Goal: Information Seeking & Learning: Learn about a topic

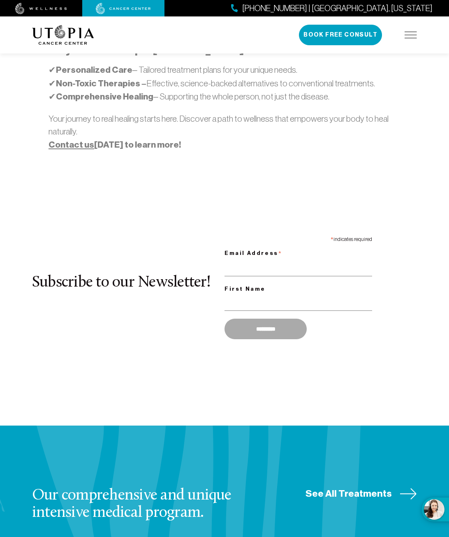
scroll to position [747, 0]
click at [351, 488] on span "See All Treatments" at bounding box center [349, 494] width 86 height 13
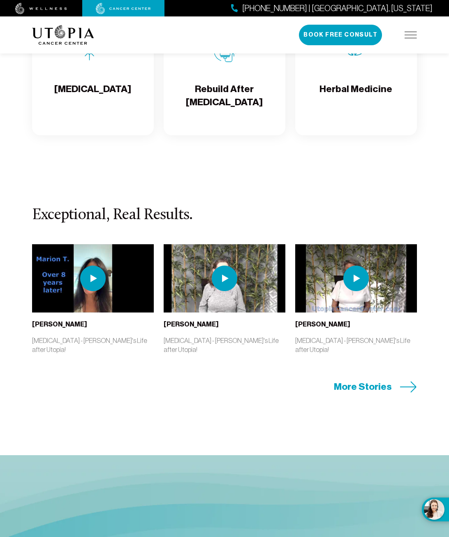
scroll to position [2019, 0]
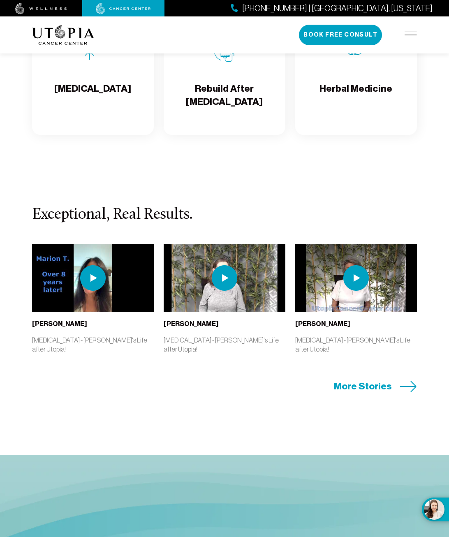
click at [379, 380] on span "More Stories" at bounding box center [363, 386] width 58 height 13
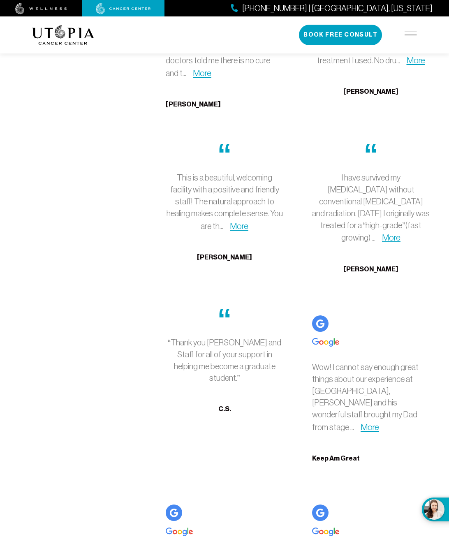
scroll to position [3405, 0]
click at [409, 32] on img at bounding box center [411, 35] width 12 height 7
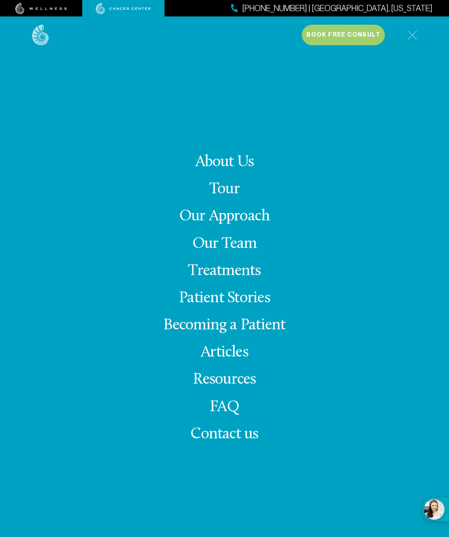
click at [219, 404] on link "FAQ" at bounding box center [225, 408] width 30 height 16
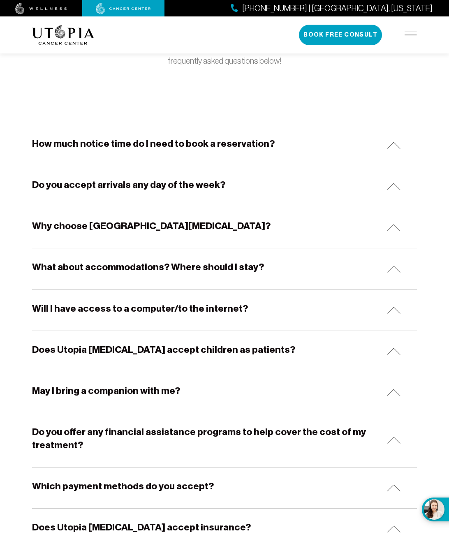
scroll to position [95, 0]
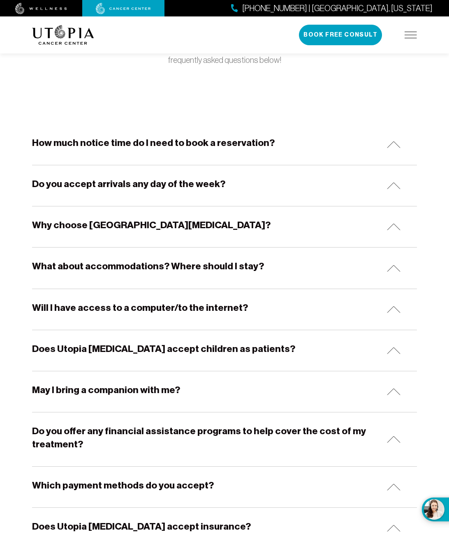
click at [392, 437] on img at bounding box center [394, 439] width 14 height 7
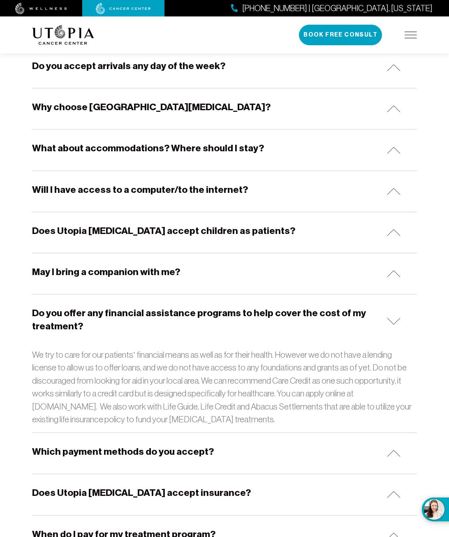
scroll to position [214, 0]
click at [391, 318] on img at bounding box center [394, 321] width 14 height 7
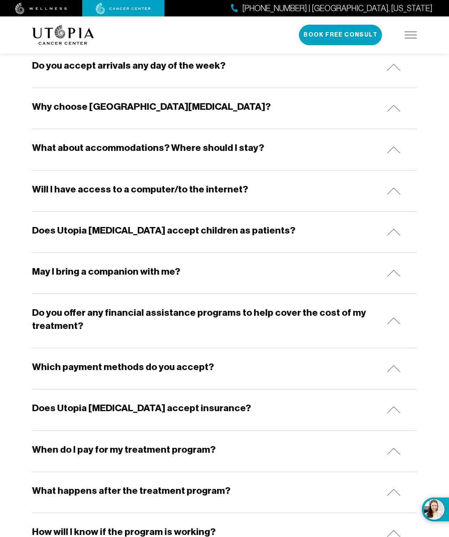
click at [397, 373] on div "Which payment methods do you accept?" at bounding box center [224, 369] width 385 height 41
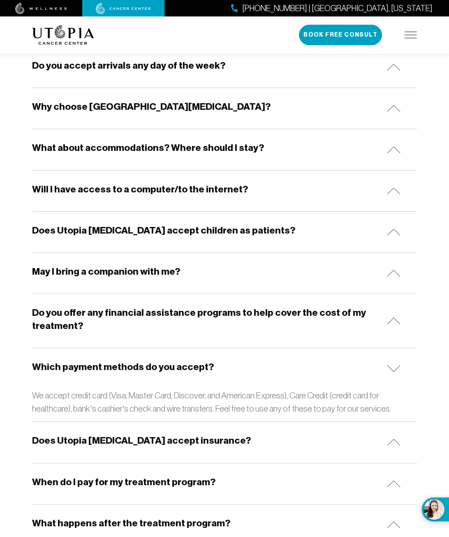
click at [392, 366] on img at bounding box center [394, 368] width 14 height 7
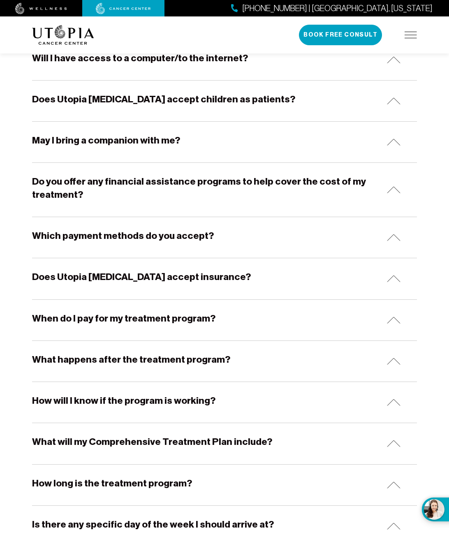
scroll to position [346, 0]
click at [397, 400] on img at bounding box center [394, 402] width 14 height 7
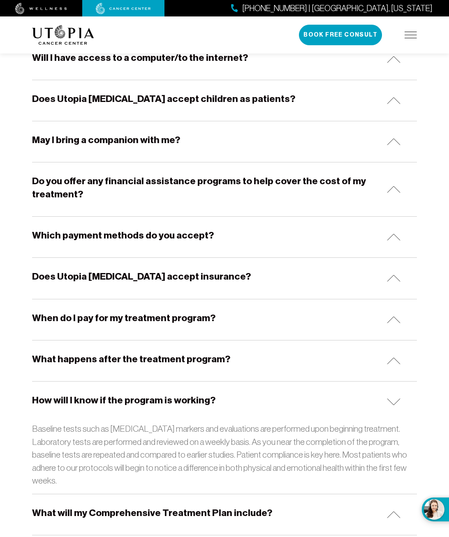
click at [395, 399] on img at bounding box center [394, 402] width 14 height 7
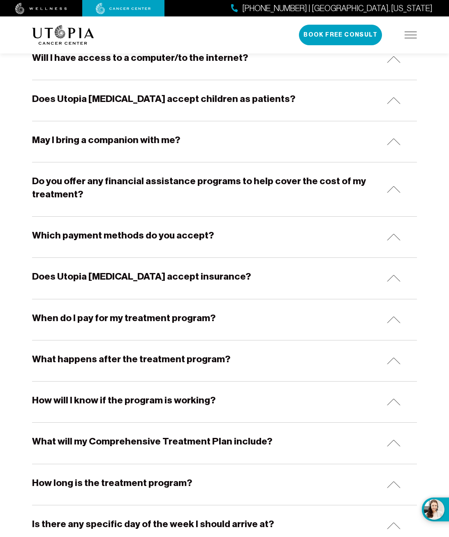
click at [395, 442] on img at bounding box center [394, 443] width 14 height 7
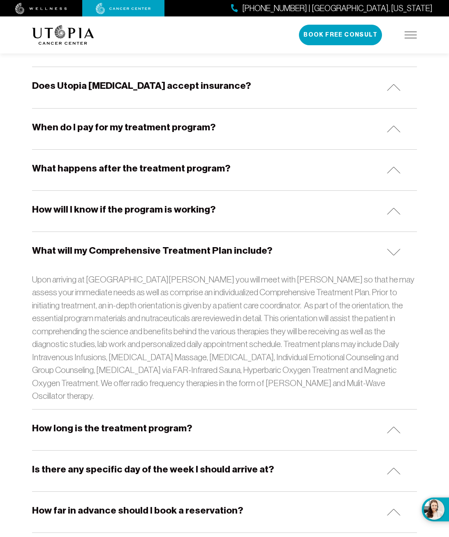
scroll to position [537, 0]
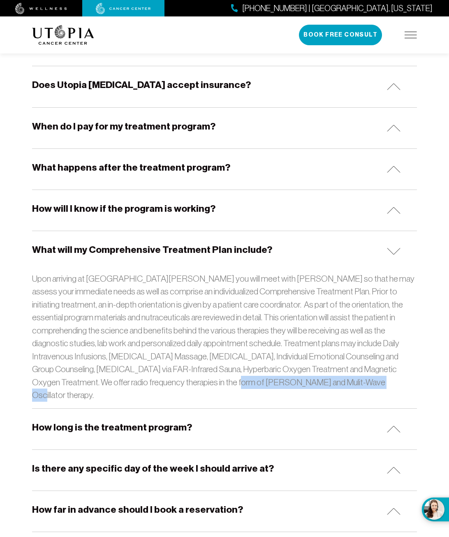
drag, startPoint x: 147, startPoint y: 377, endPoint x: 240, endPoint y: 387, distance: 93.1
click at [240, 387] on div "What will my Comprehensive Treatment Plan include? Upon arriving at [GEOGRAPHIC…" at bounding box center [224, 319] width 385 height 177
copy p "[PERSON_NAME] and Mulit-Wave Oscillator therapy."
click at [392, 250] on img at bounding box center [394, 251] width 14 height 7
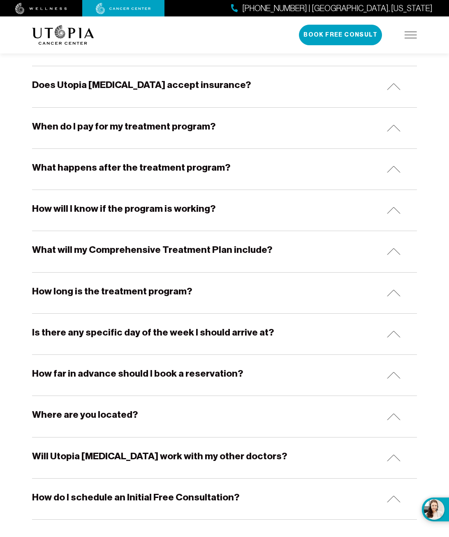
click at [394, 414] on img at bounding box center [394, 417] width 14 height 7
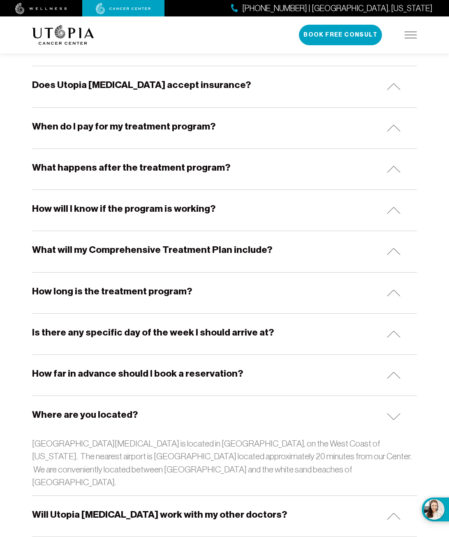
click at [395, 414] on img at bounding box center [394, 417] width 14 height 7
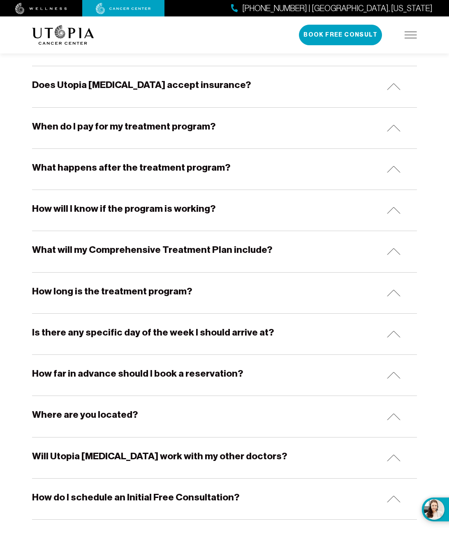
click at [400, 457] on img at bounding box center [394, 458] width 14 height 7
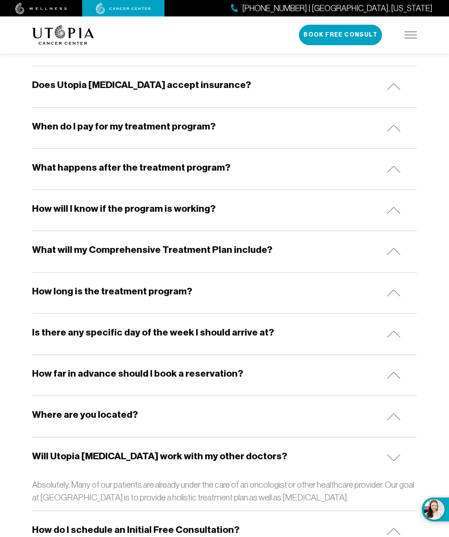
click at [393, 455] on img at bounding box center [394, 458] width 14 height 7
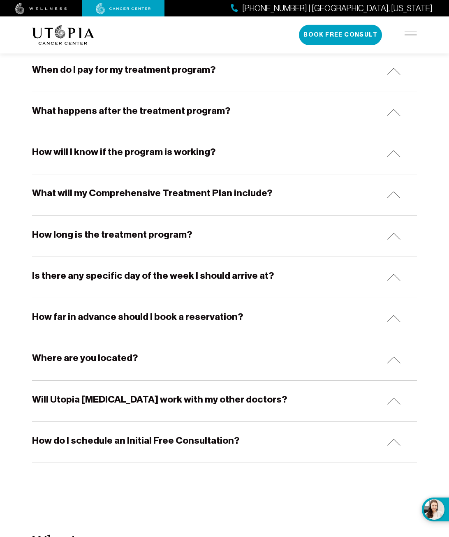
scroll to position [595, 0]
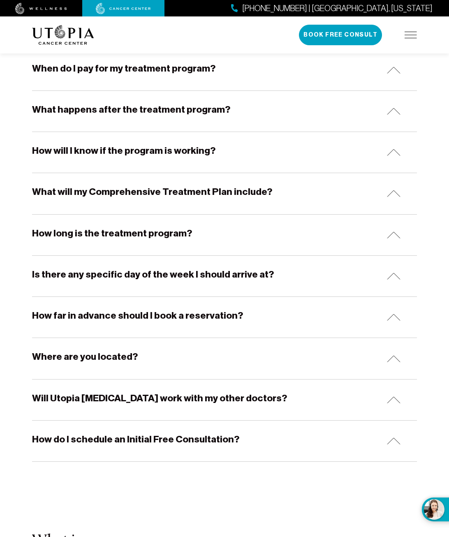
click at [393, 269] on div "Is there any specific day of the week I should arrive at?" at bounding box center [224, 276] width 385 height 41
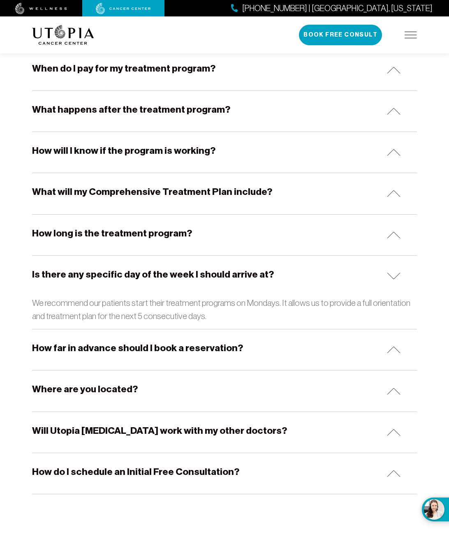
click at [393, 274] on img at bounding box center [394, 276] width 14 height 7
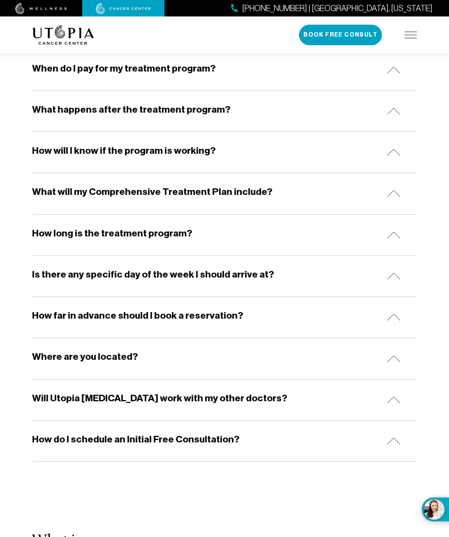
click at [396, 318] on img at bounding box center [394, 317] width 14 height 7
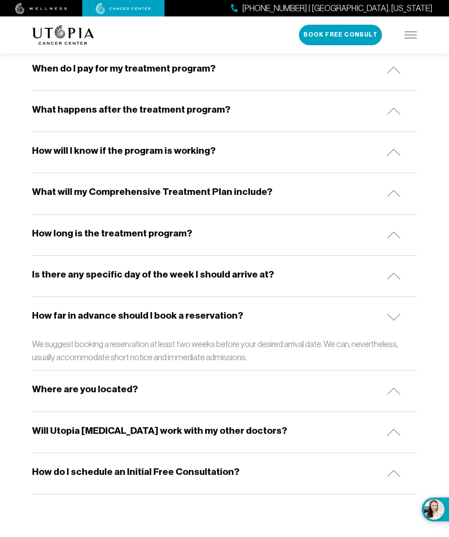
click at [391, 317] on img at bounding box center [394, 317] width 14 height 7
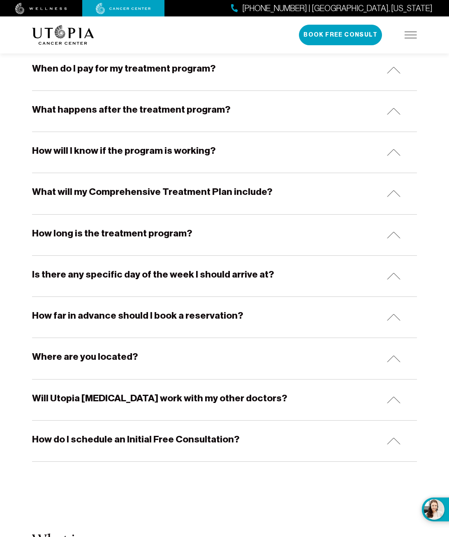
click at [396, 232] on img at bounding box center [394, 235] width 14 height 7
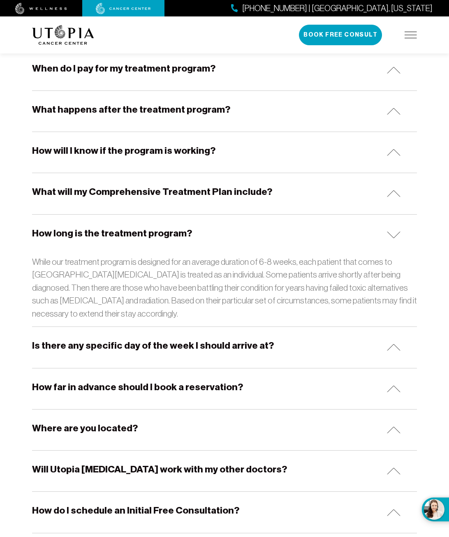
click at [397, 232] on img at bounding box center [394, 235] width 14 height 7
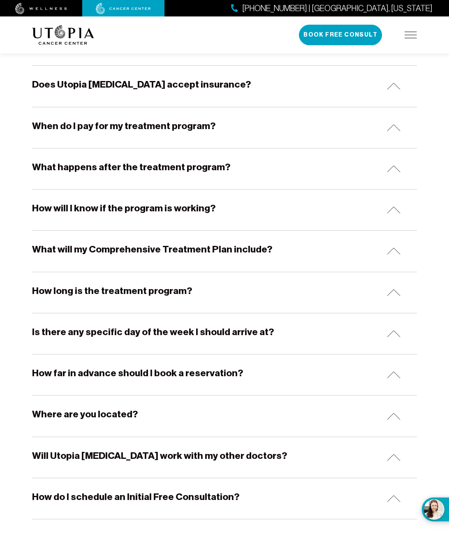
scroll to position [536, 0]
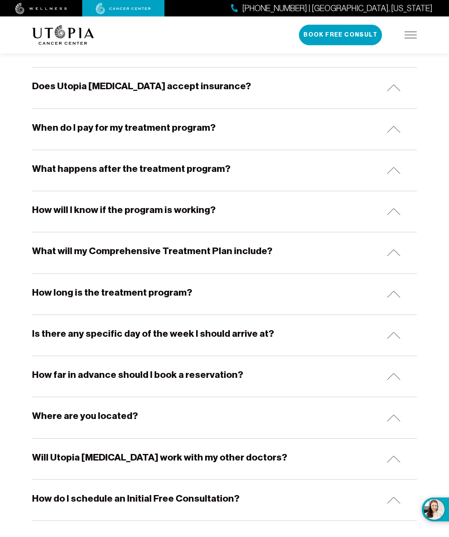
click at [392, 167] on img at bounding box center [394, 170] width 14 height 7
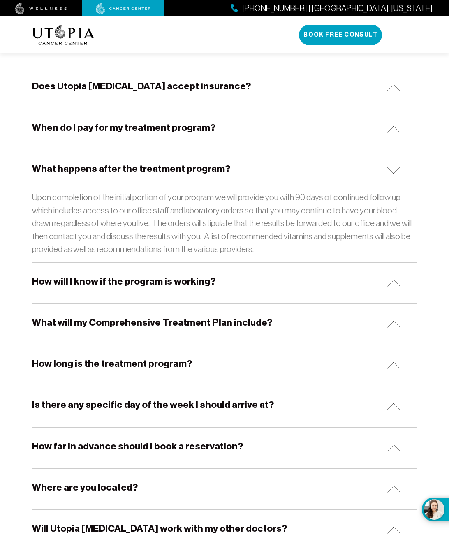
click at [393, 167] on img at bounding box center [394, 170] width 14 height 7
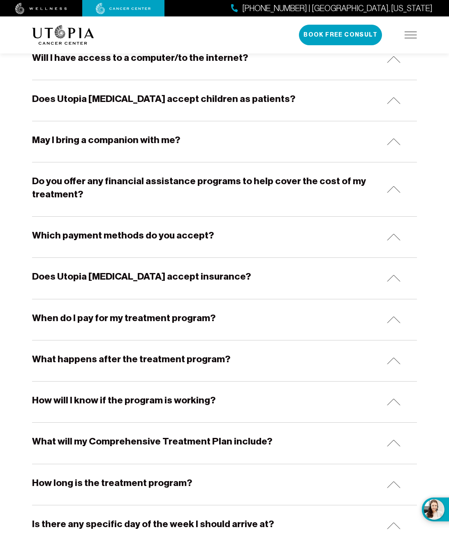
scroll to position [344, 0]
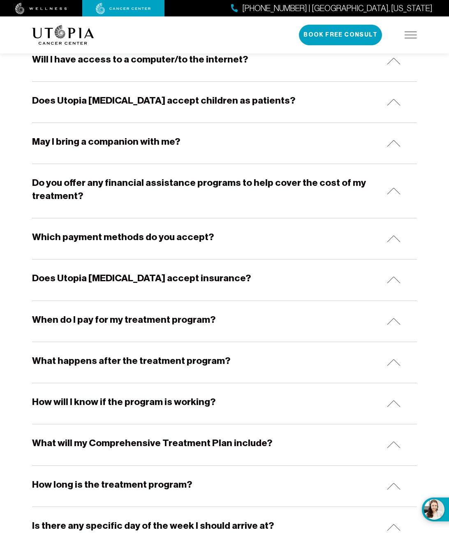
click at [397, 141] on img at bounding box center [394, 143] width 14 height 7
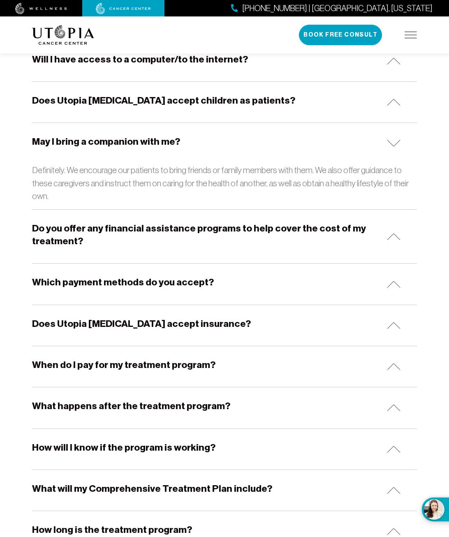
click at [397, 140] on img at bounding box center [394, 143] width 14 height 7
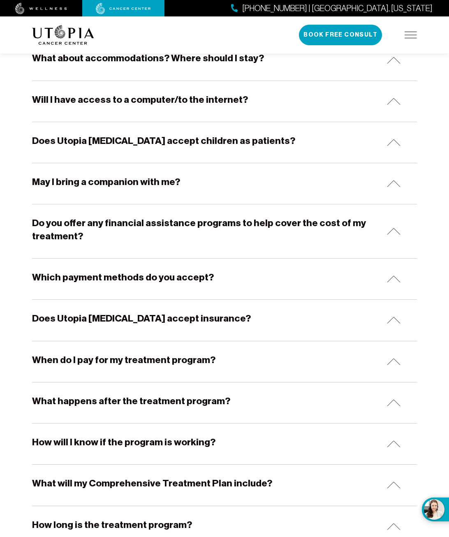
scroll to position [303, 0]
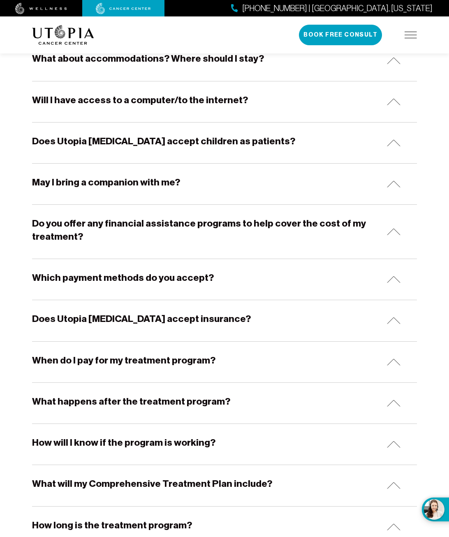
click at [392, 139] on img at bounding box center [394, 142] width 14 height 7
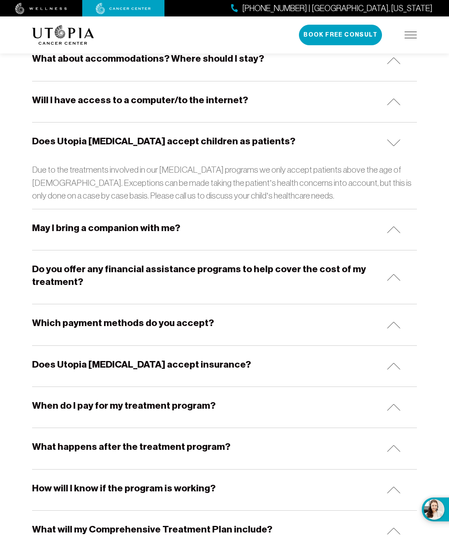
click at [389, 140] on img at bounding box center [394, 142] width 14 height 7
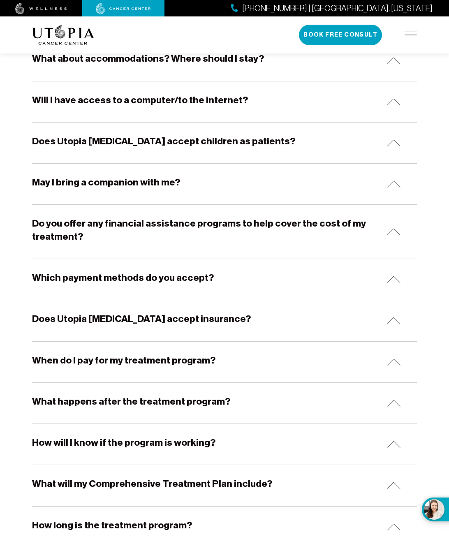
click at [396, 98] on img at bounding box center [394, 101] width 14 height 7
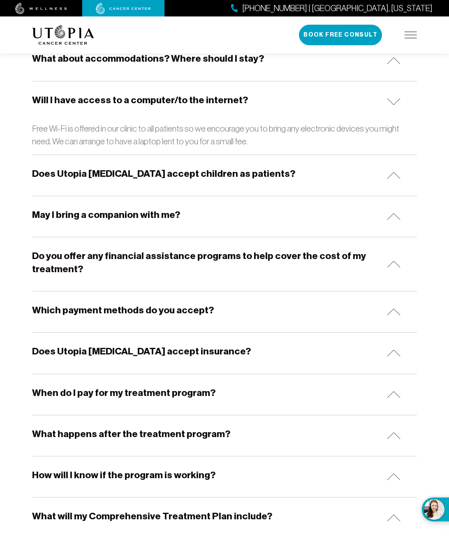
click at [392, 98] on img at bounding box center [394, 101] width 14 height 7
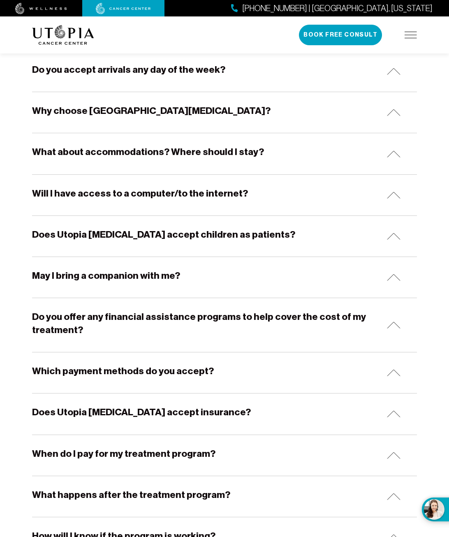
scroll to position [208, 0]
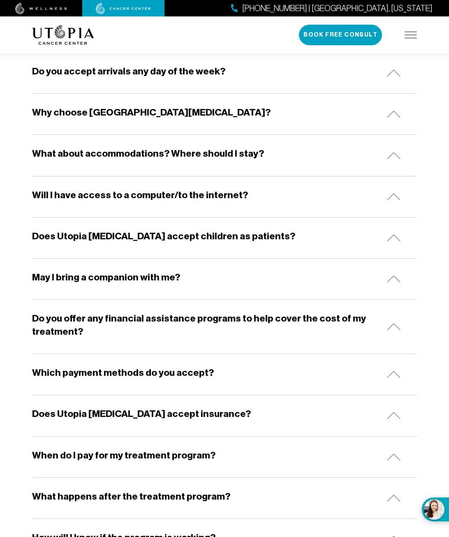
click at [391, 152] on img at bounding box center [394, 155] width 14 height 7
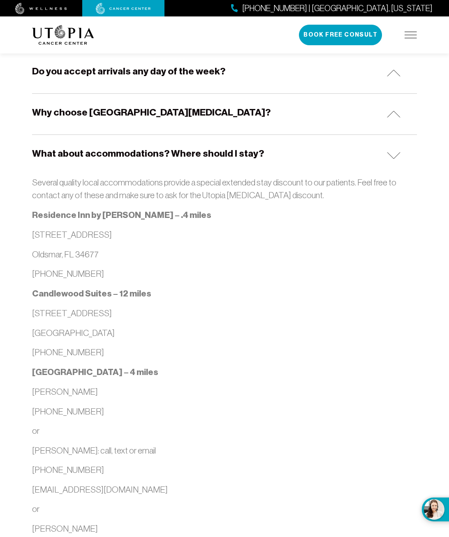
click at [391, 152] on img at bounding box center [394, 155] width 14 height 7
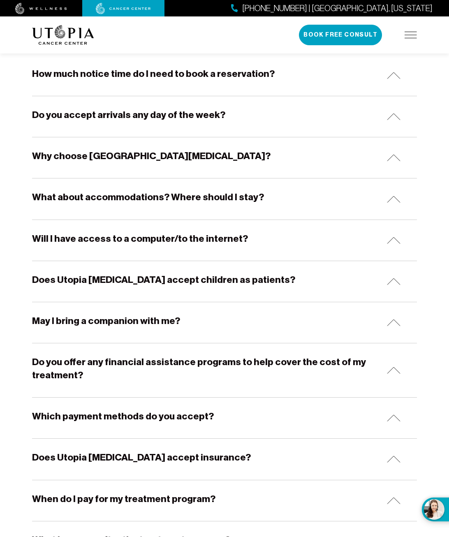
scroll to position [162, 0]
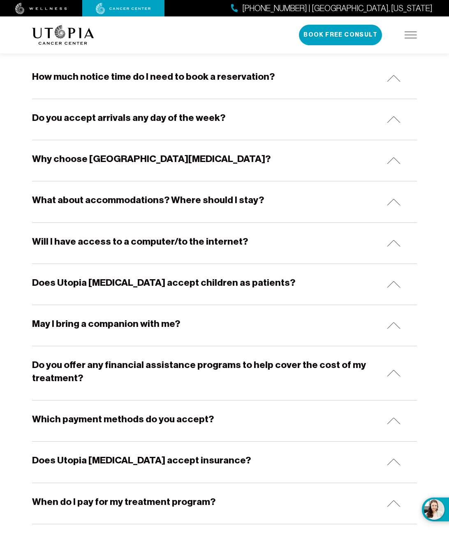
click at [397, 160] on img at bounding box center [394, 160] width 14 height 7
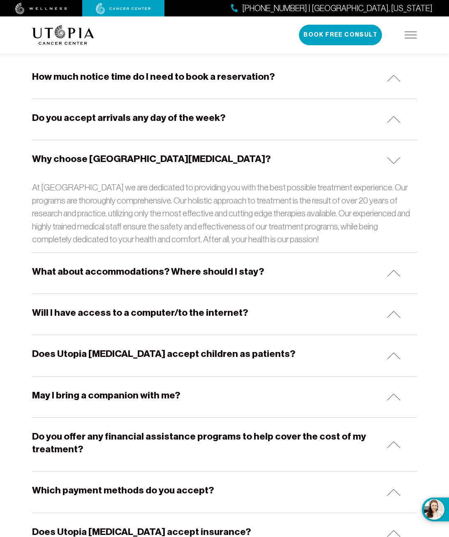
click at [395, 159] on img at bounding box center [394, 160] width 14 height 7
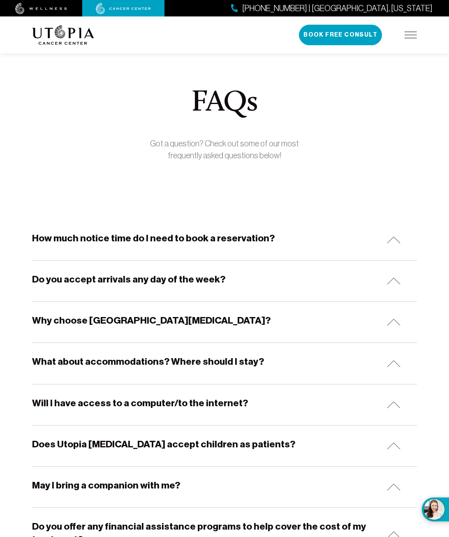
scroll to position [0, 0]
click at [411, 32] on div "[PHONE_NUMBER] | [GEOGRAPHIC_DATA], [US_STATE] Book Free Consult" at bounding box center [358, 35] width 118 height 21
click at [410, 31] on div "[PHONE_NUMBER] | [GEOGRAPHIC_DATA], [US_STATE] Book Free Consult" at bounding box center [358, 35] width 118 height 21
click at [411, 34] on img at bounding box center [411, 35] width 12 height 7
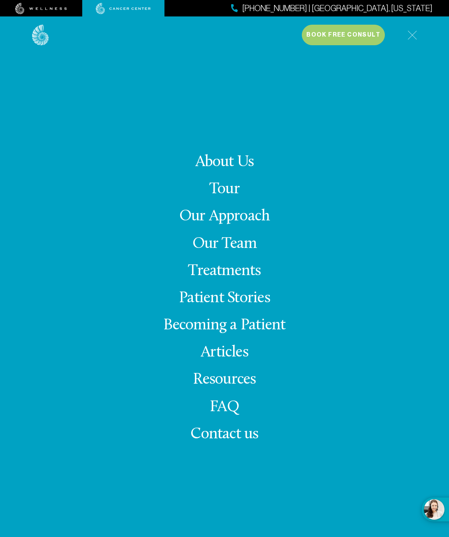
click at [218, 242] on link "Our Team" at bounding box center [225, 244] width 65 height 16
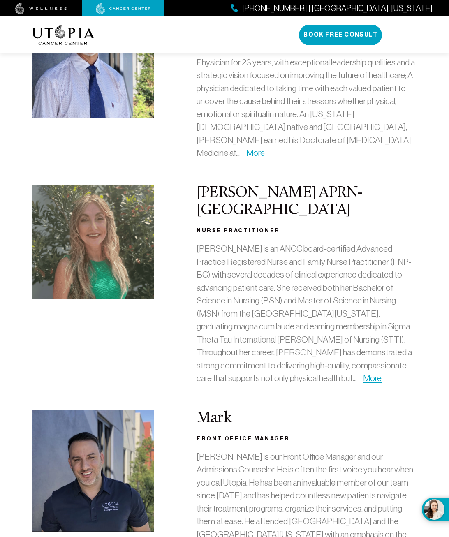
scroll to position [216, 0]
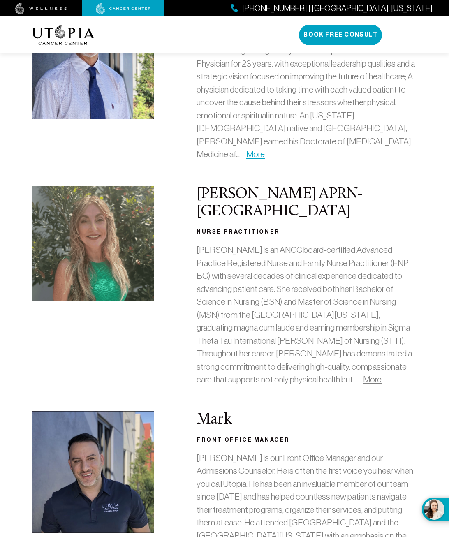
click at [363, 375] on link "More" at bounding box center [372, 379] width 19 height 9
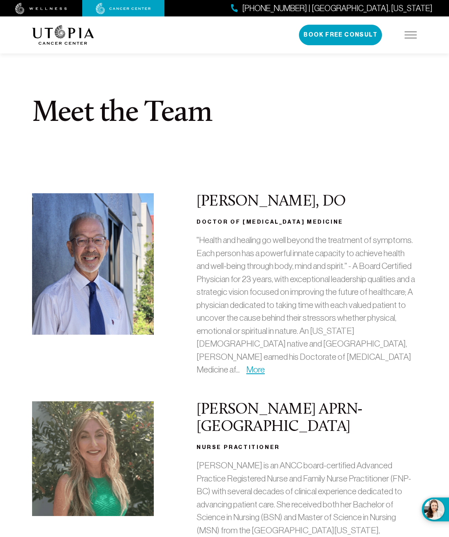
scroll to position [0, 0]
click at [265, 365] on link "More" at bounding box center [255, 369] width 19 height 9
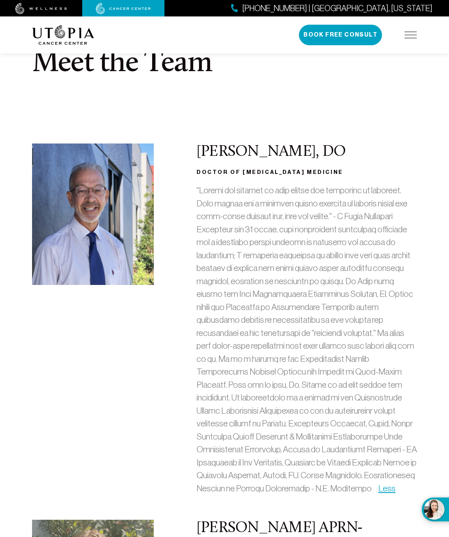
scroll to position [51, 0]
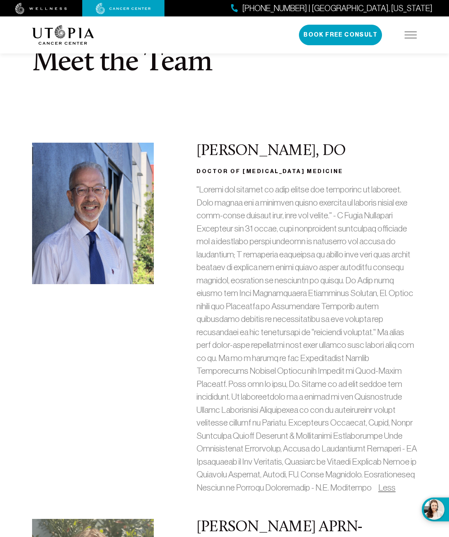
click at [379, 483] on link "Less" at bounding box center [387, 487] width 17 height 9
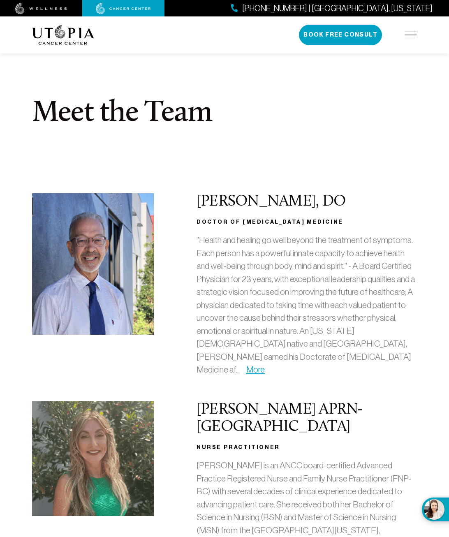
scroll to position [0, 0]
click at [65, 7] on img at bounding box center [41, 9] width 52 height 12
